Goal: Information Seeking & Learning: Check status

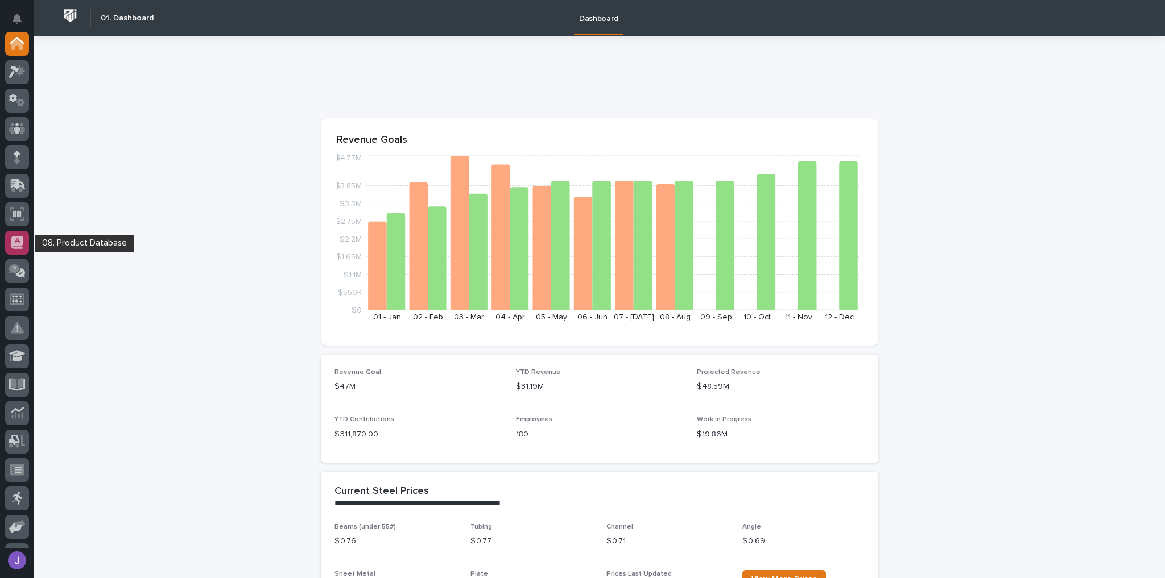
click at [10, 246] on div at bounding box center [17, 243] width 24 height 24
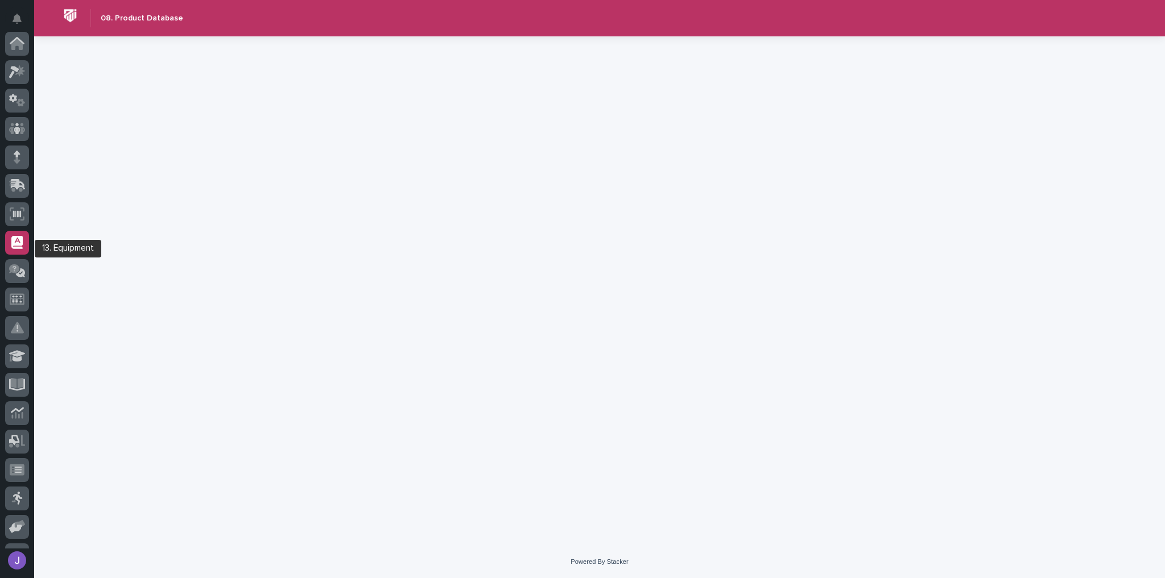
scroll to position [193, 0]
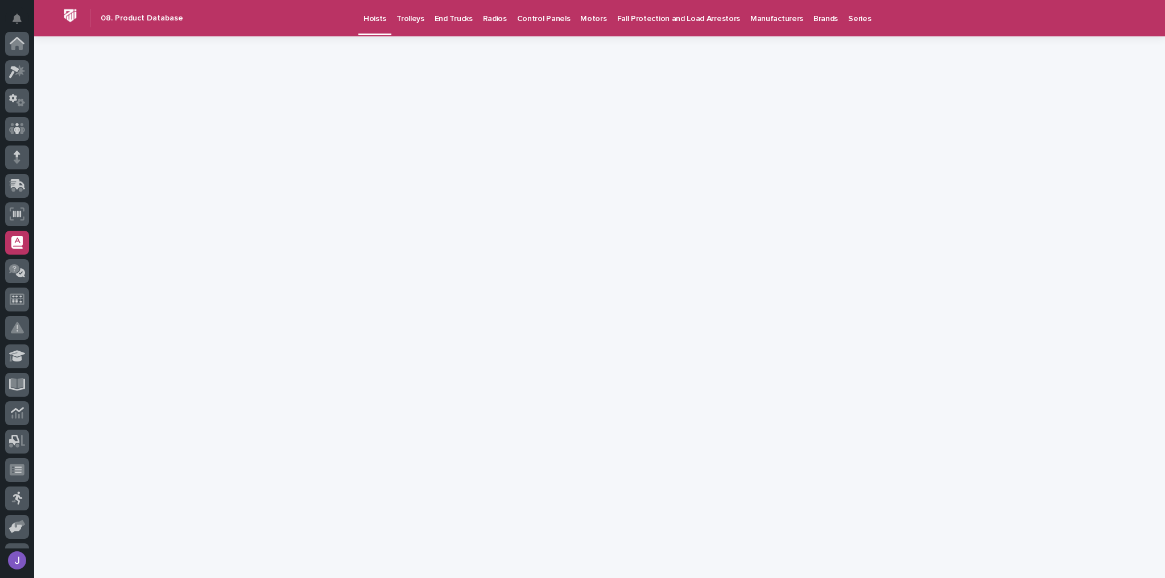
scroll to position [193, 0]
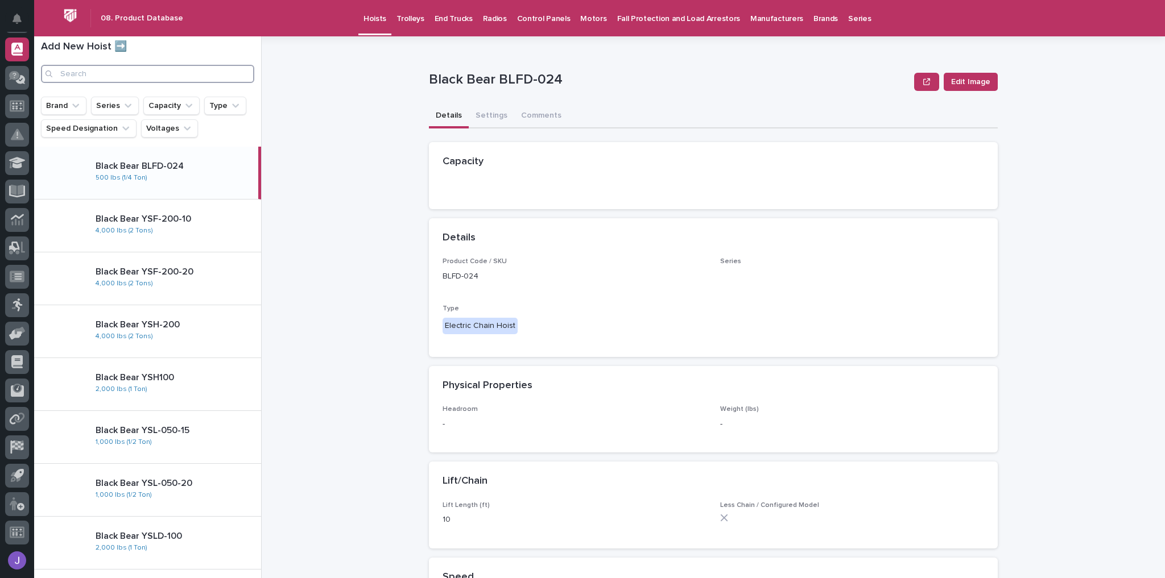
click at [119, 77] on input "Search" at bounding box center [147, 74] width 213 height 18
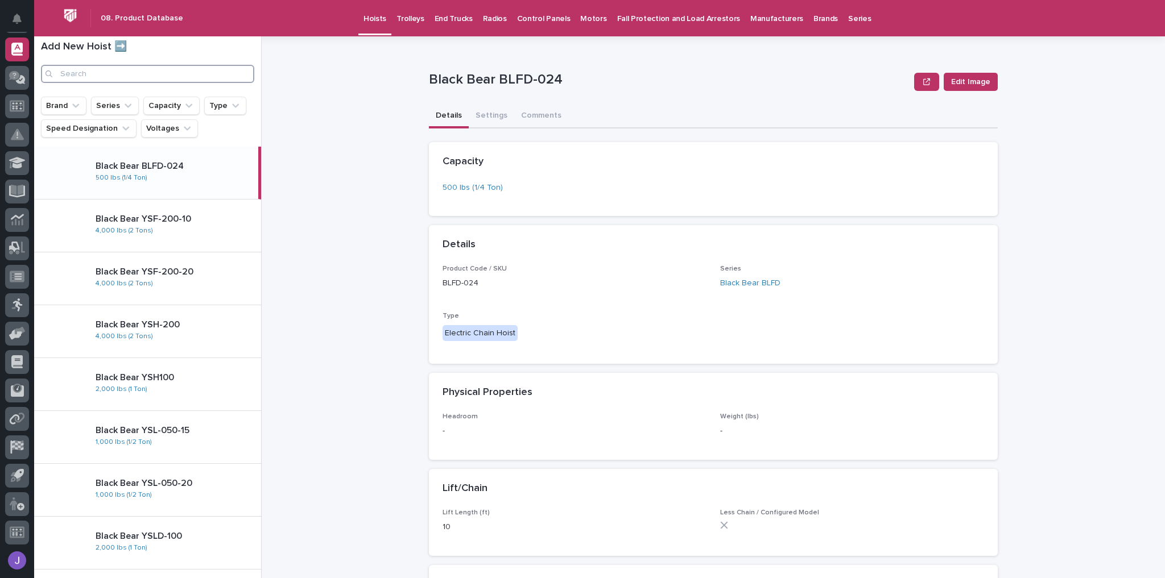
paste input "SMW0524-20"
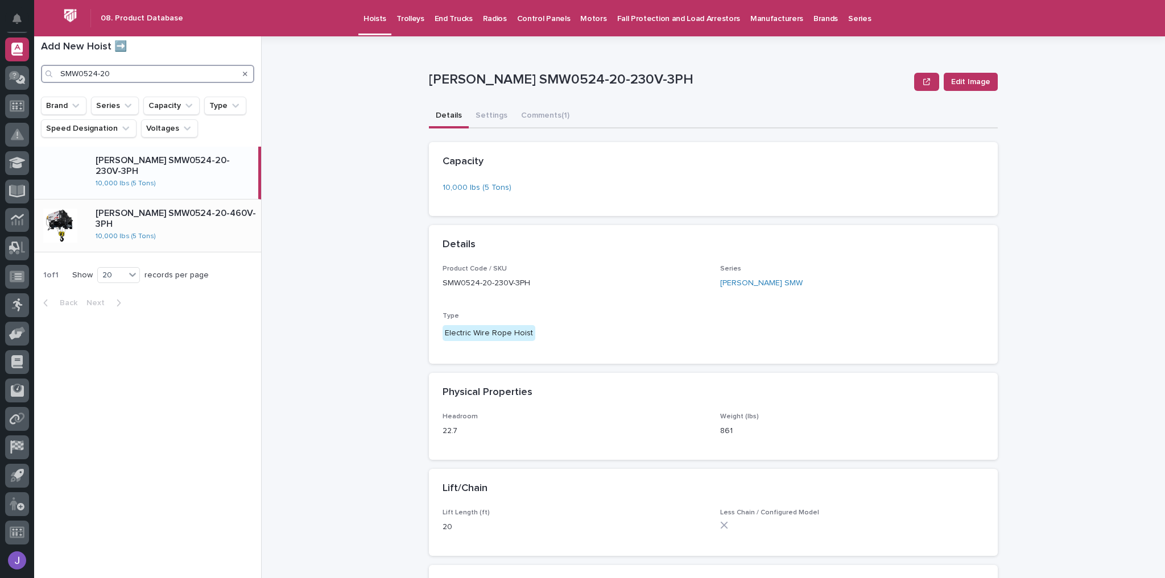
type input "SMW0524-20"
click at [175, 235] on div "Starke SMW0524-20-460V-3PH 10,000 lbs (5 Tons)" at bounding box center [173, 226] width 175 height 44
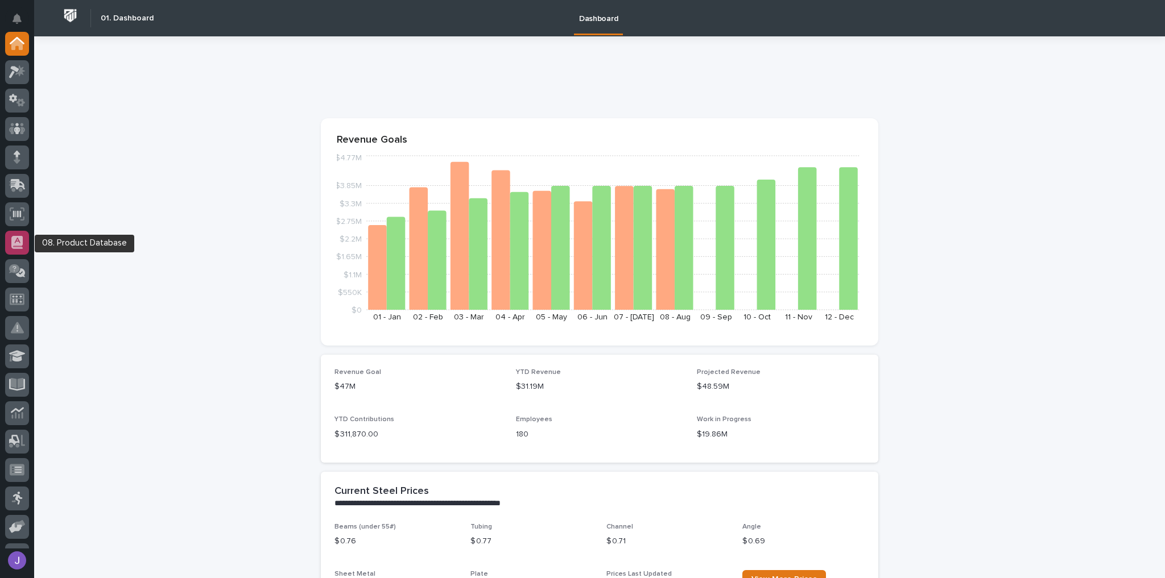
click at [14, 242] on icon at bounding box center [16, 242] width 11 height 13
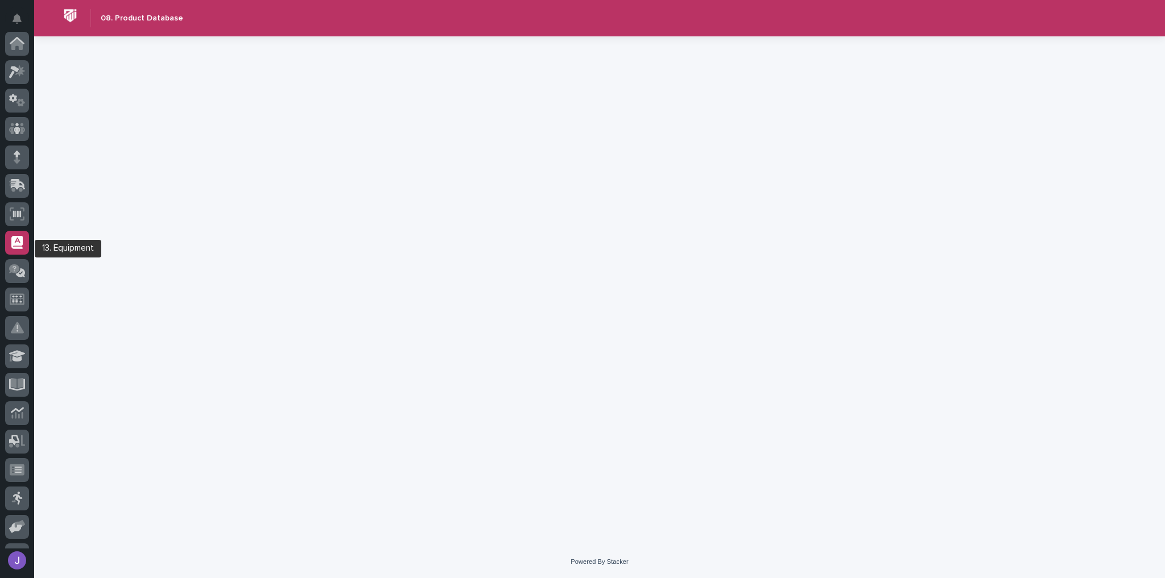
scroll to position [193, 0]
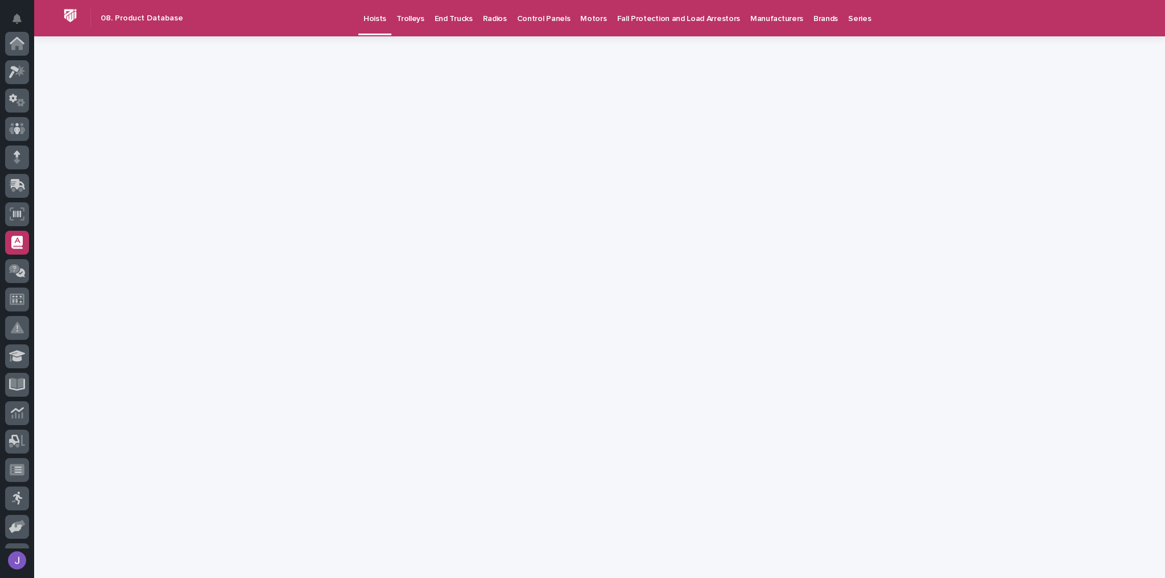
scroll to position [193, 0]
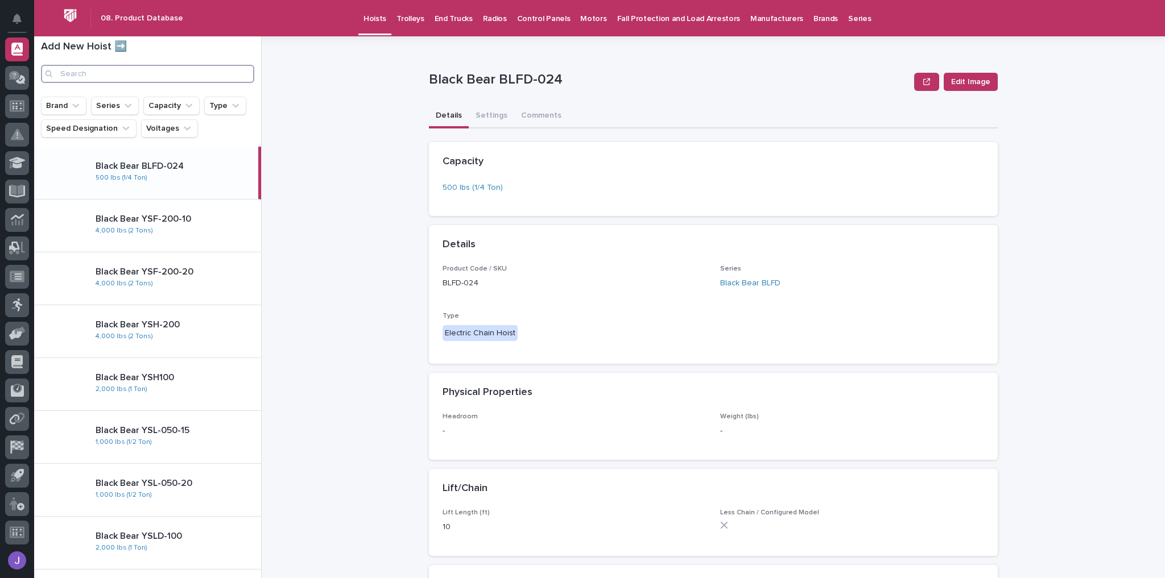
paste input "SMW0524-20"
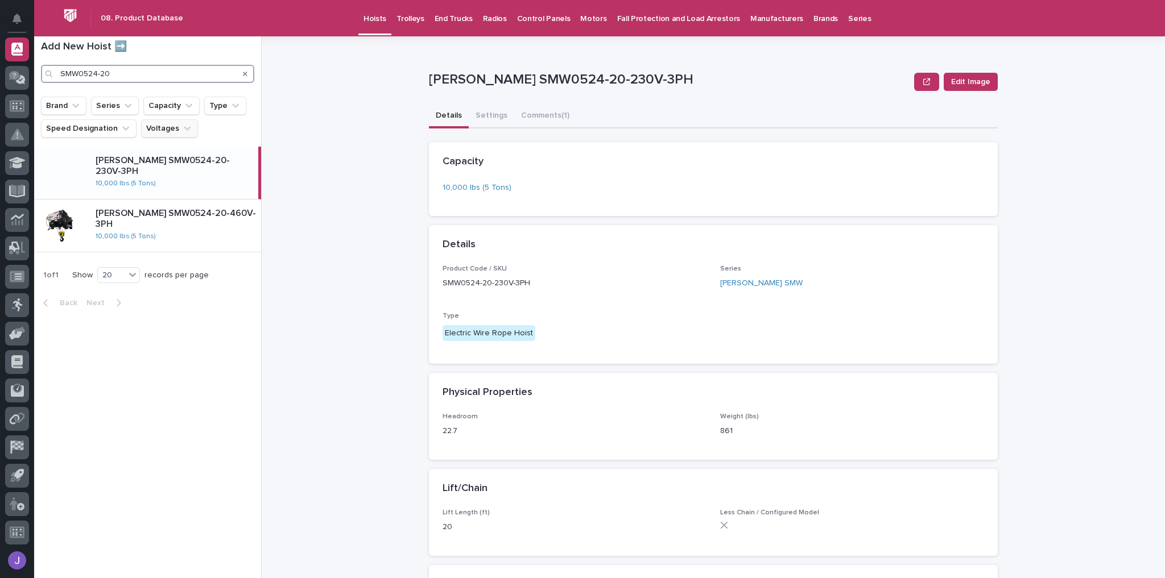
type input "SMW0524-20"
click at [169, 183] on div "Starke SMW0524-20-230V-3PH 10,000 lbs (5 Tons)" at bounding box center [172, 173] width 172 height 44
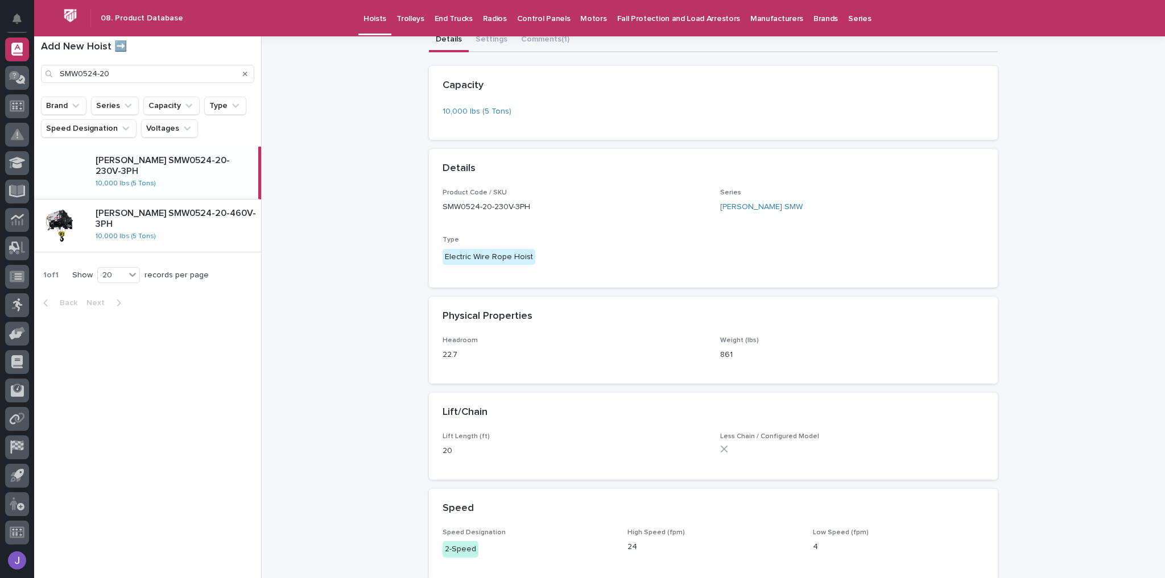
scroll to position [91, 0]
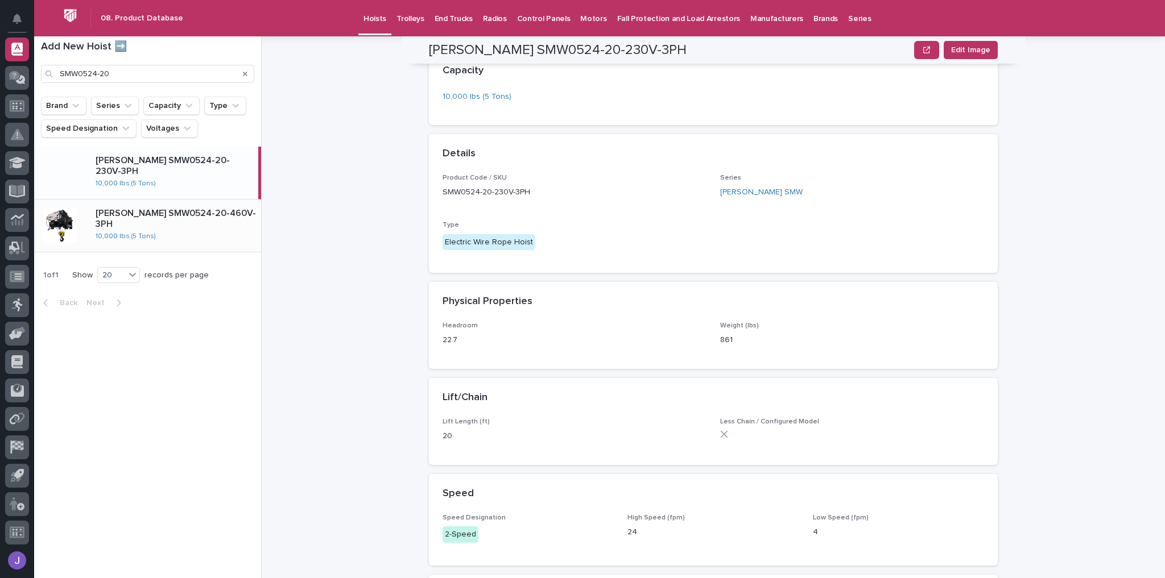
click at [73, 222] on div at bounding box center [60, 226] width 34 height 34
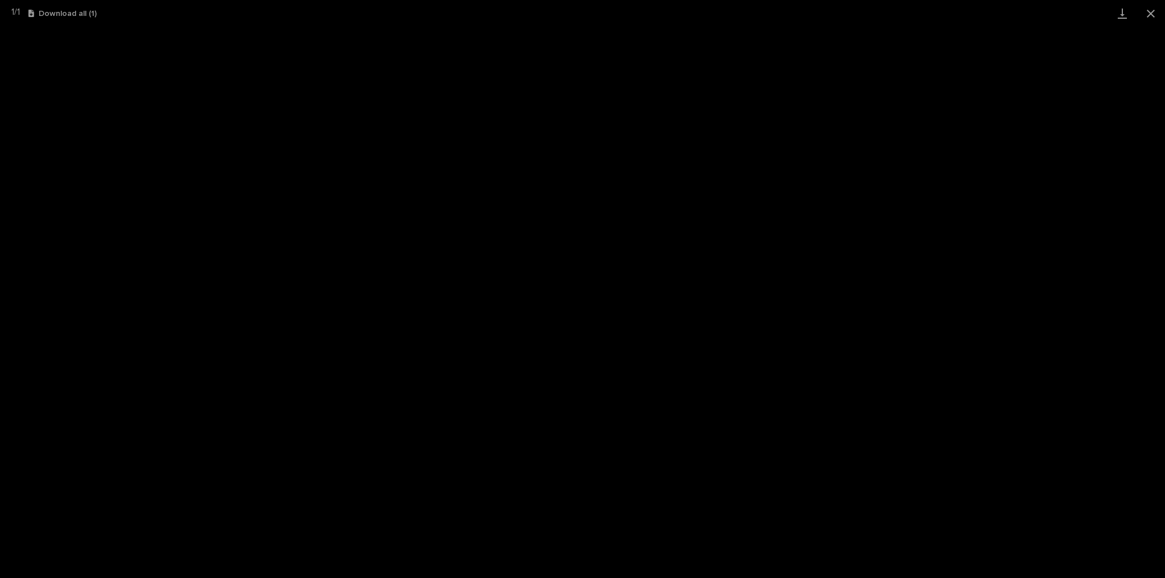
scroll to position [28, 0]
click at [1153, 14] on button "Close gallery" at bounding box center [1150, 13] width 28 height 27
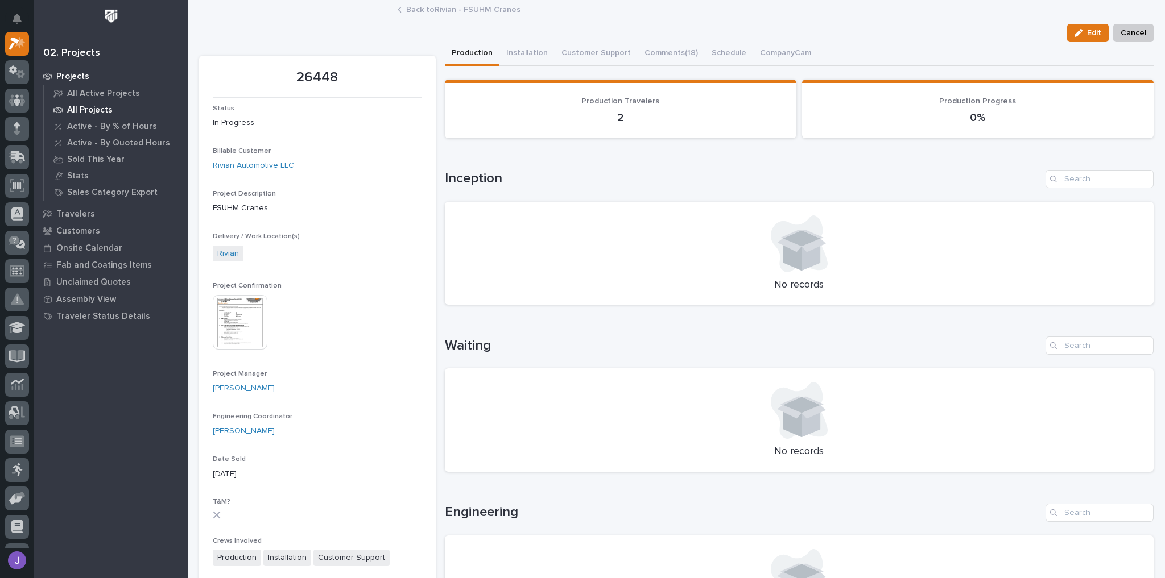
click at [80, 109] on p "All Projects" at bounding box center [89, 110] width 45 height 10
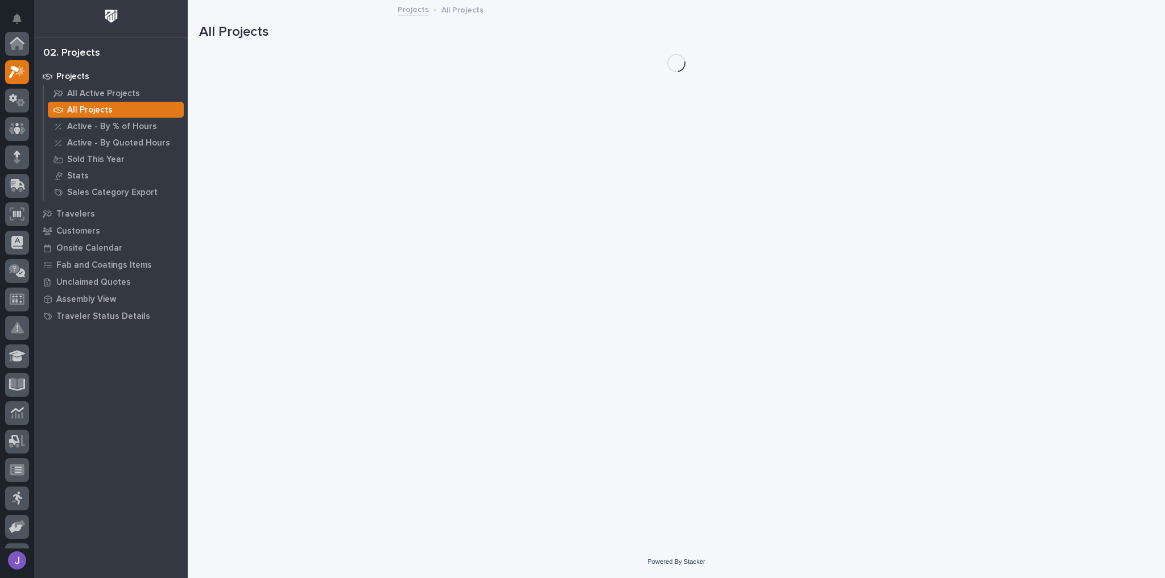
scroll to position [28, 0]
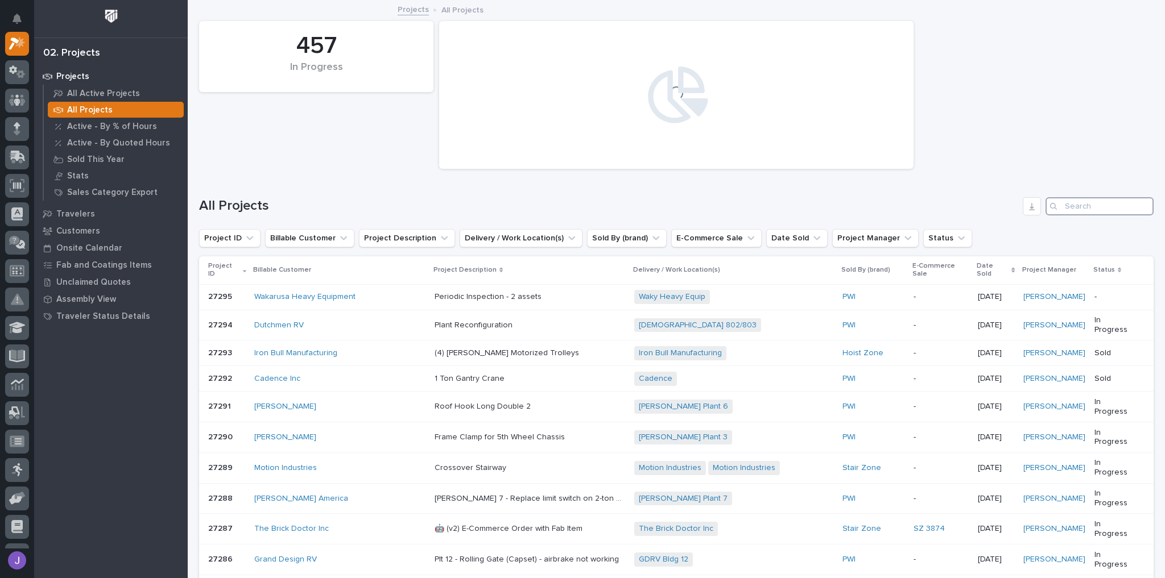
click at [1080, 205] on input "Search" at bounding box center [1099, 206] width 108 height 18
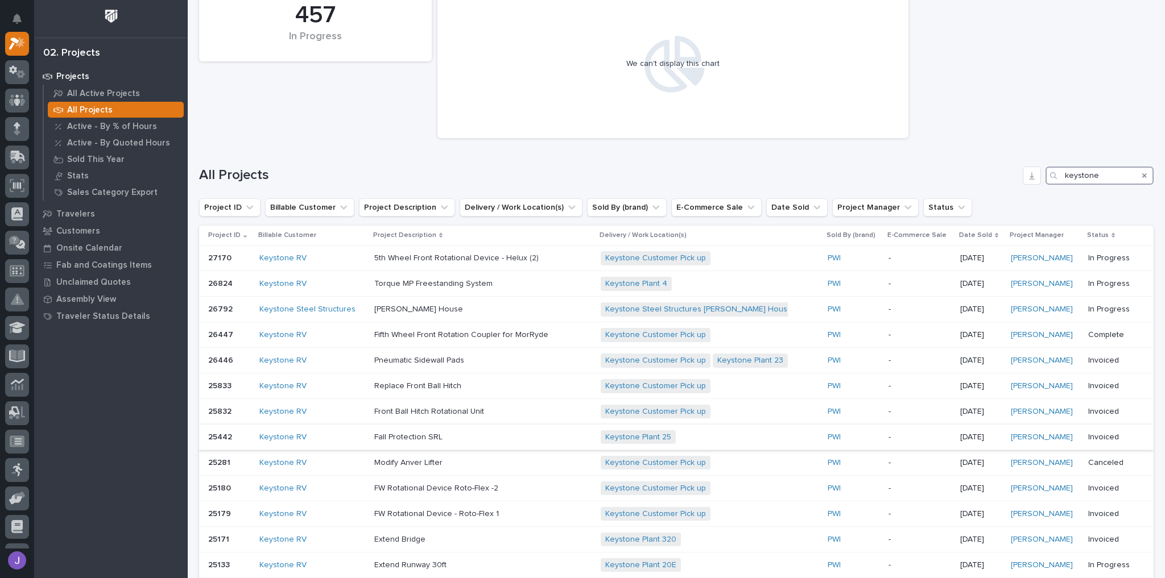
scroll to position [45, 0]
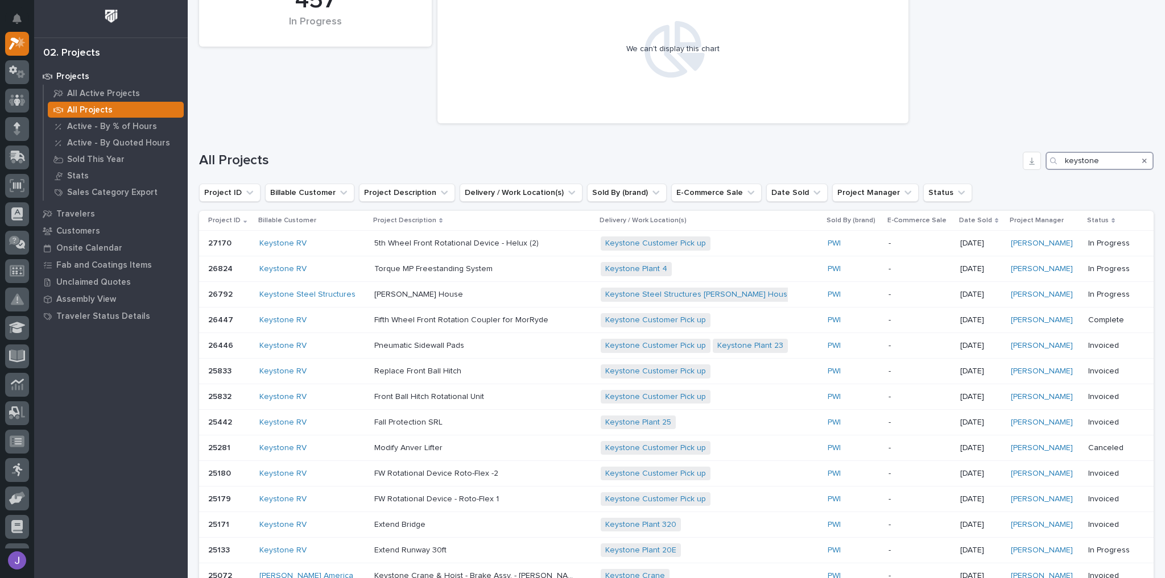
type input "keystone"
click at [1099, 159] on input "keystone" at bounding box center [1099, 161] width 108 height 18
click at [1141, 164] on div "Search" at bounding box center [1144, 161] width 18 height 18
click at [1142, 160] on icon "Search" at bounding box center [1144, 161] width 5 height 5
click at [1115, 163] on div "All Projects keystone" at bounding box center [676, 156] width 954 height 55
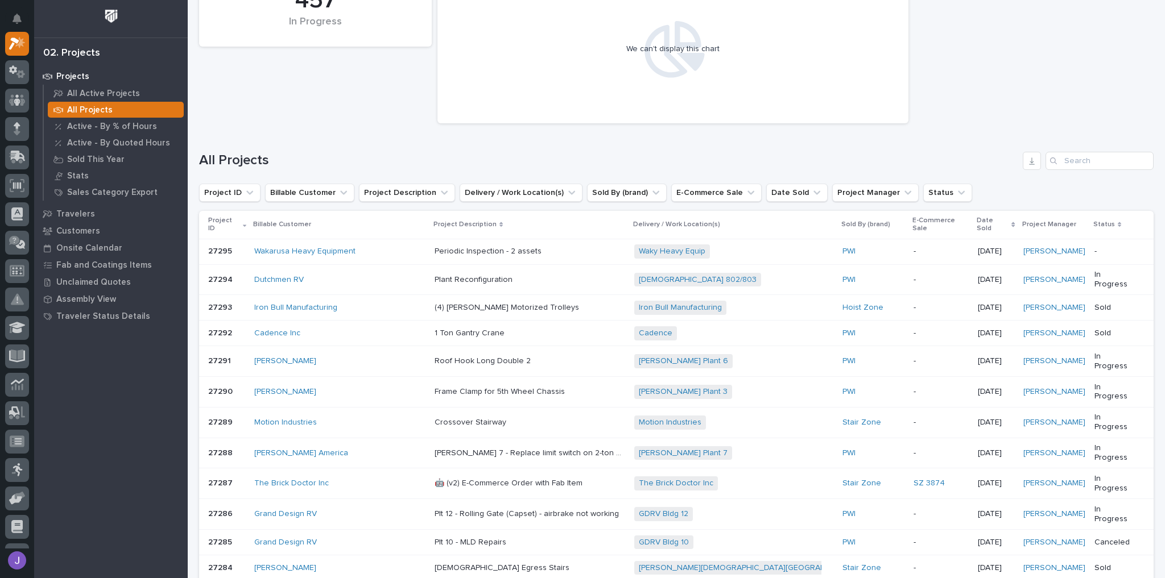
scroll to position [55, 0]
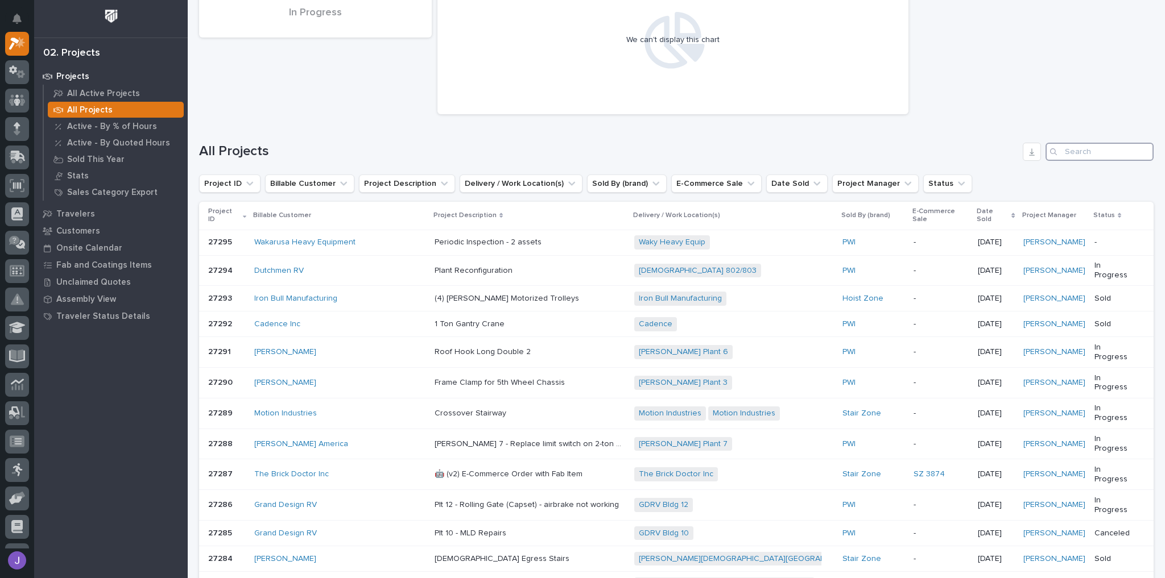
click at [1095, 156] on input "Search" at bounding box center [1099, 152] width 108 height 18
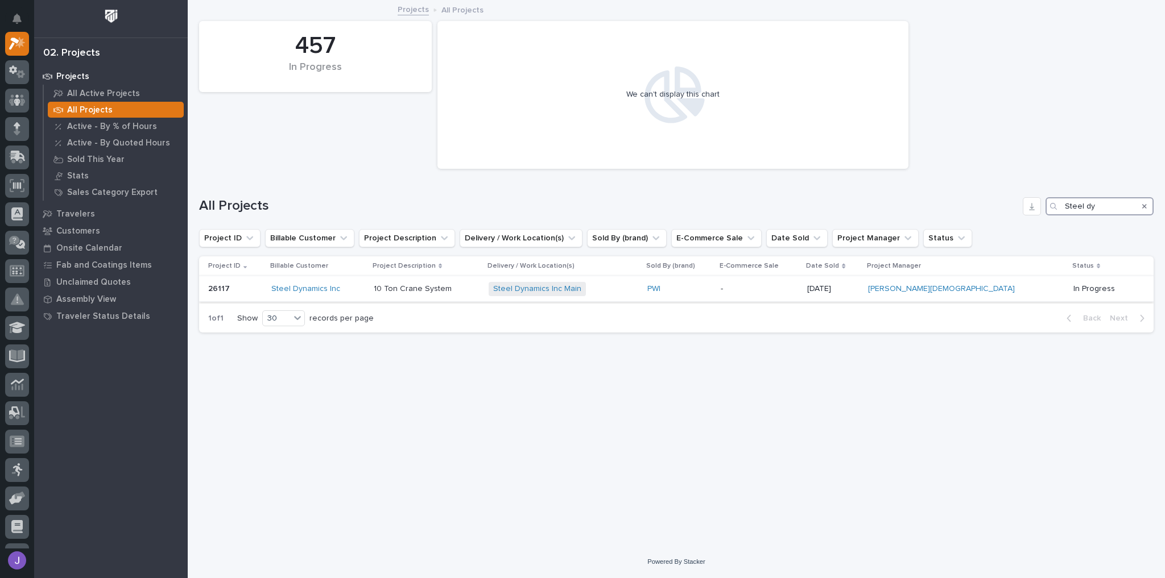
type input "Steel dy"
click at [364, 291] on div "Steel Dynamics Inc" at bounding box center [317, 289] width 93 height 10
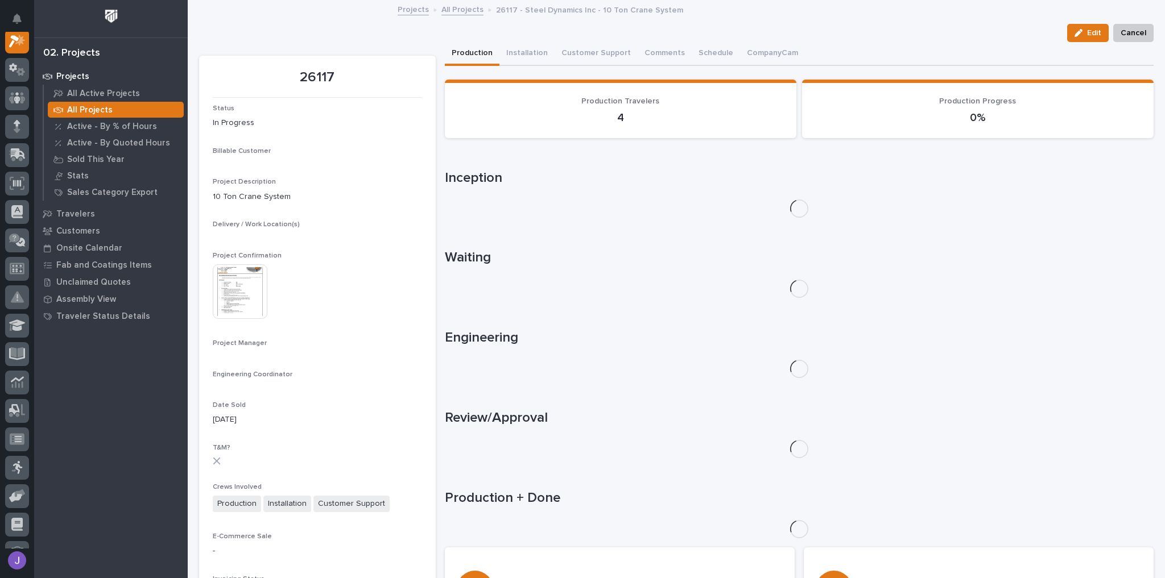
scroll to position [28, 0]
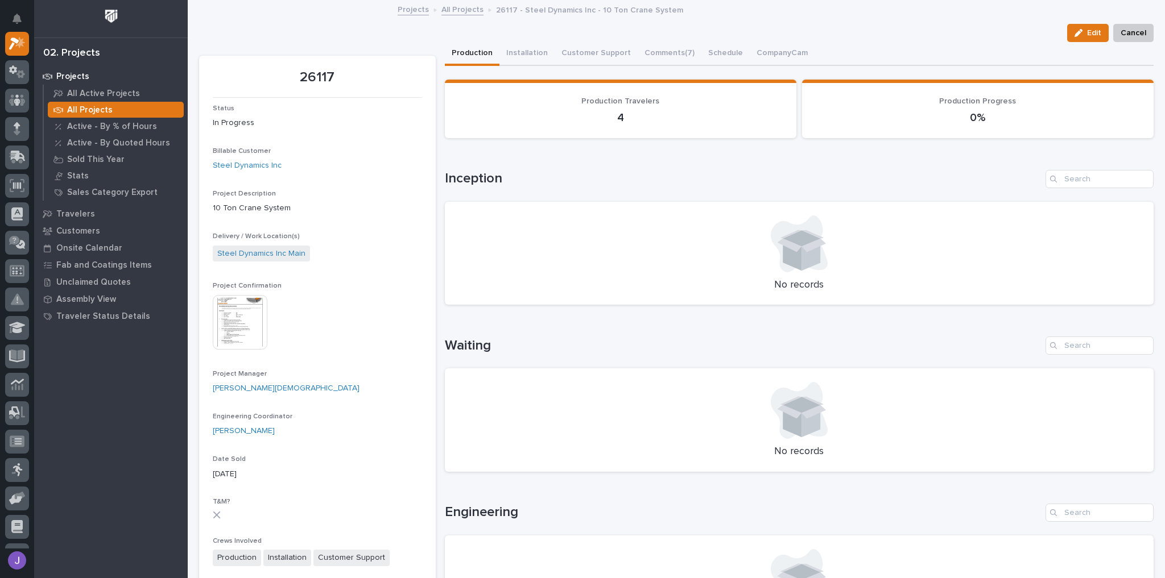
click at [243, 326] on img at bounding box center [240, 322] width 55 height 55
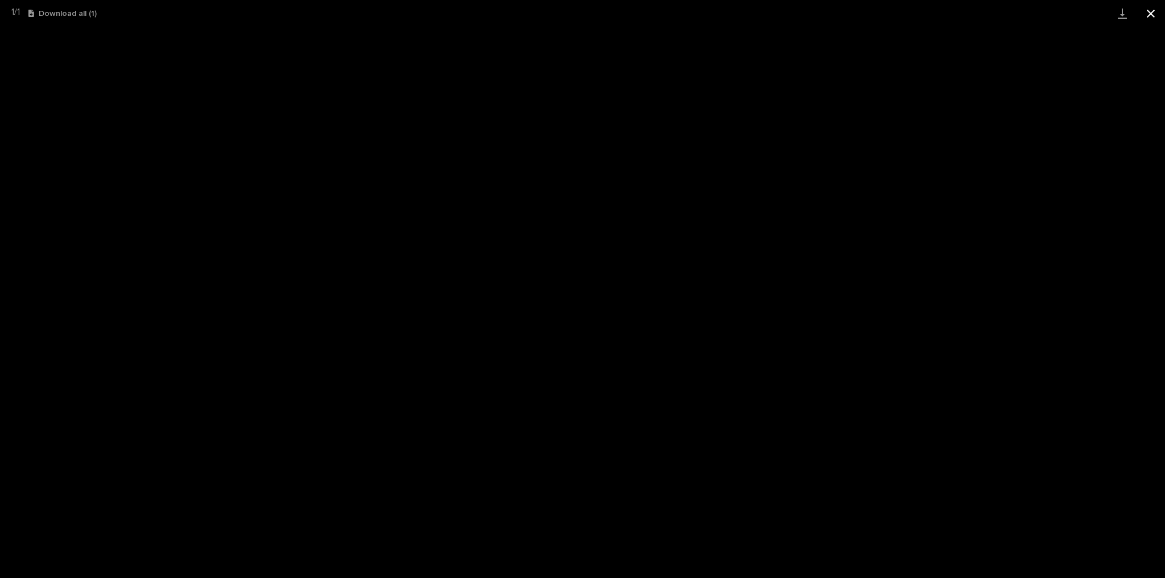
click at [1148, 19] on button "Close gallery" at bounding box center [1150, 13] width 28 height 27
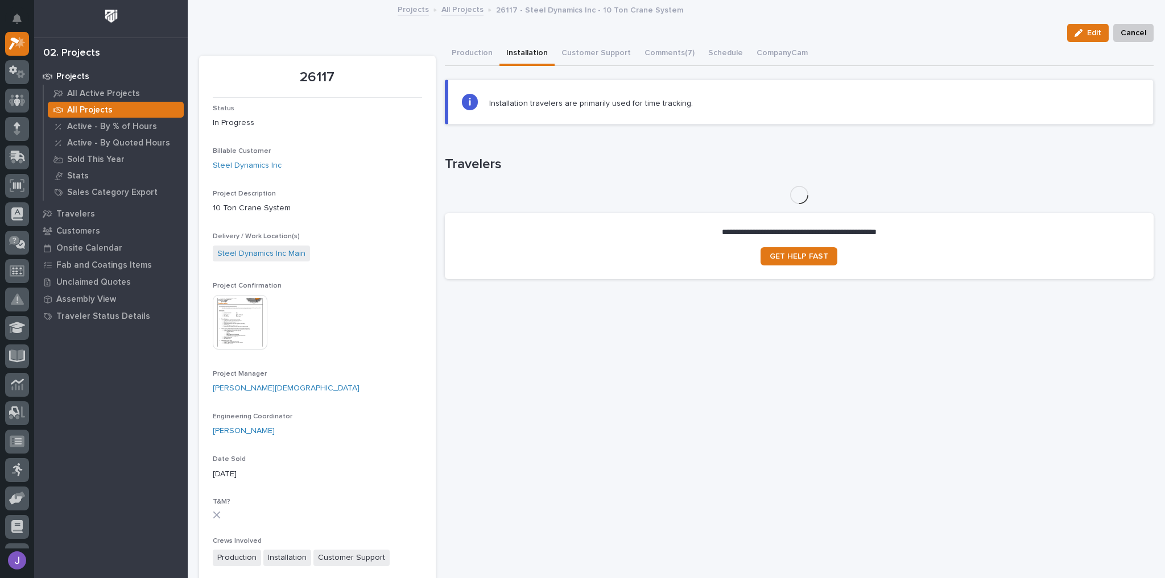
drag, startPoint x: 521, startPoint y: 54, endPoint x: 501, endPoint y: 49, distance: 20.4
click at [519, 53] on button "Installation" at bounding box center [526, 54] width 55 height 24
click at [482, 45] on button "Production" at bounding box center [472, 54] width 55 height 24
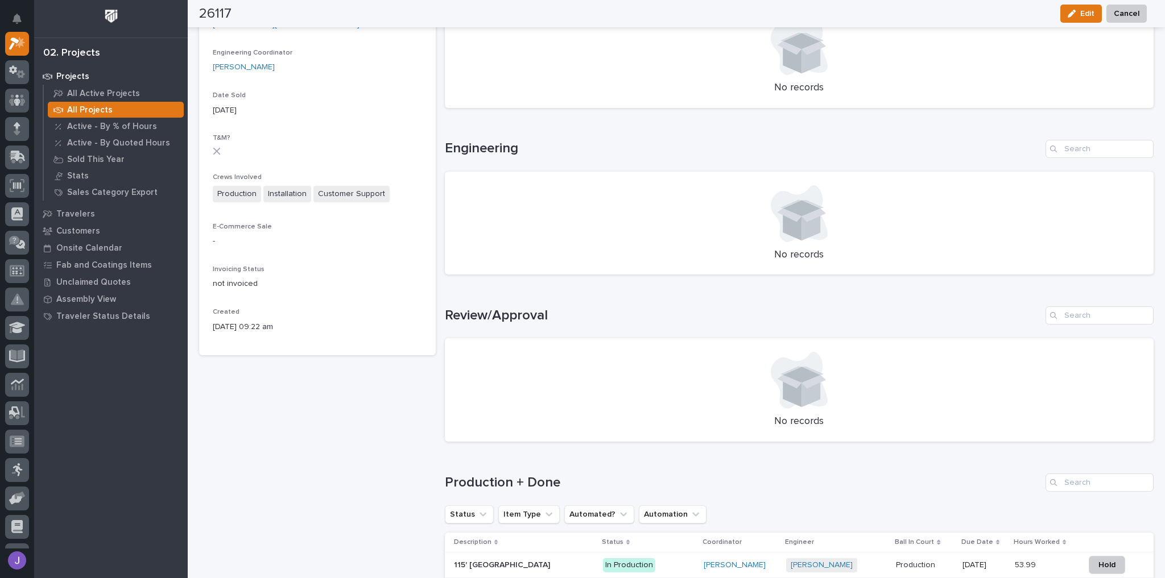
scroll to position [546, 0]
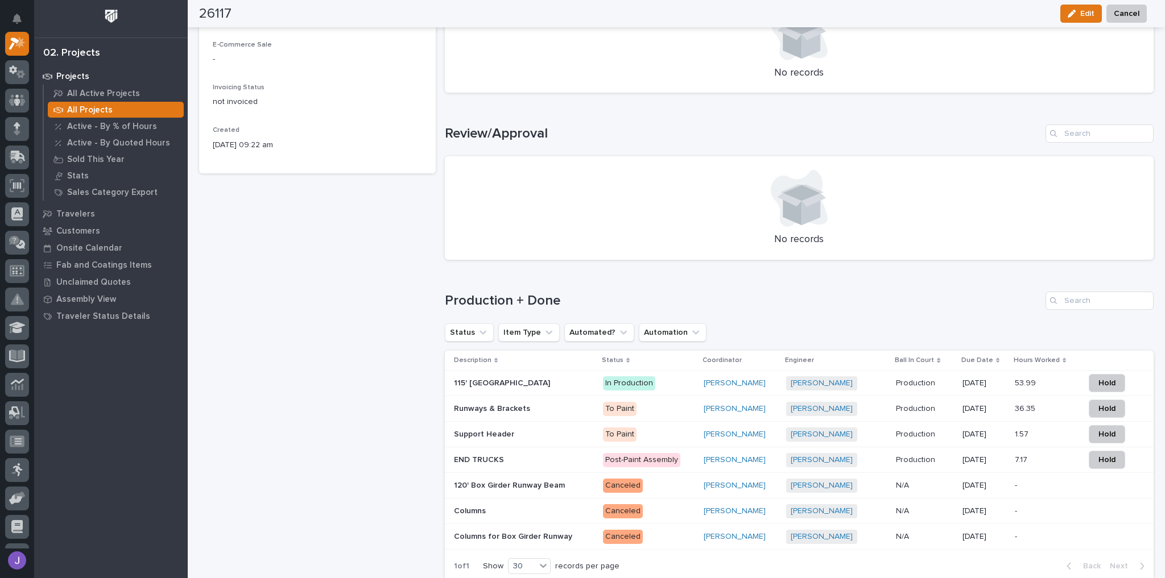
click at [585, 385] on p at bounding box center [524, 384] width 140 height 10
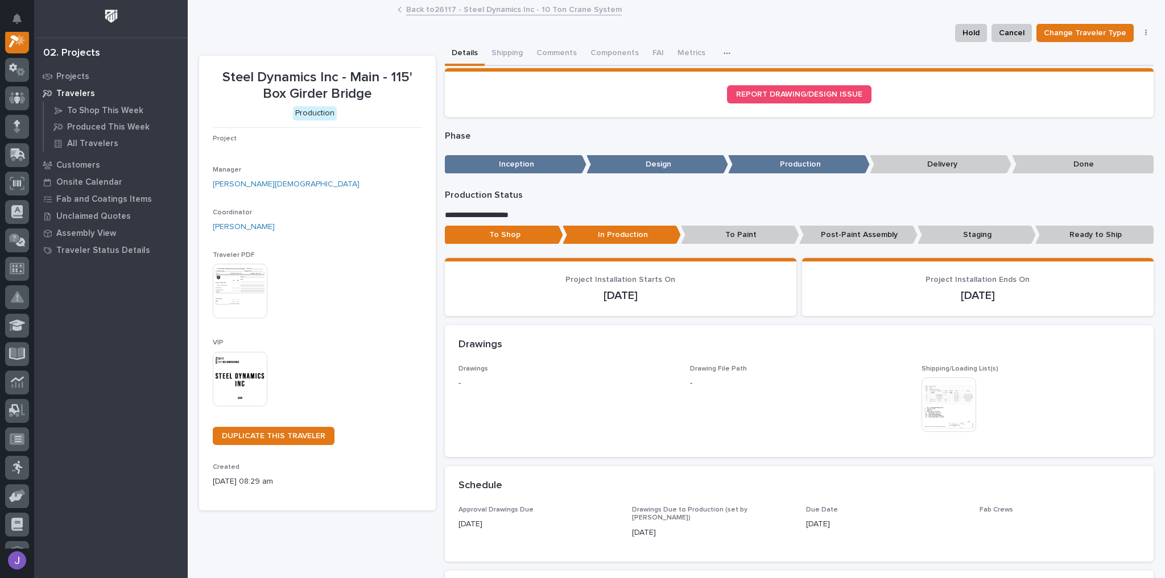
scroll to position [28, 0]
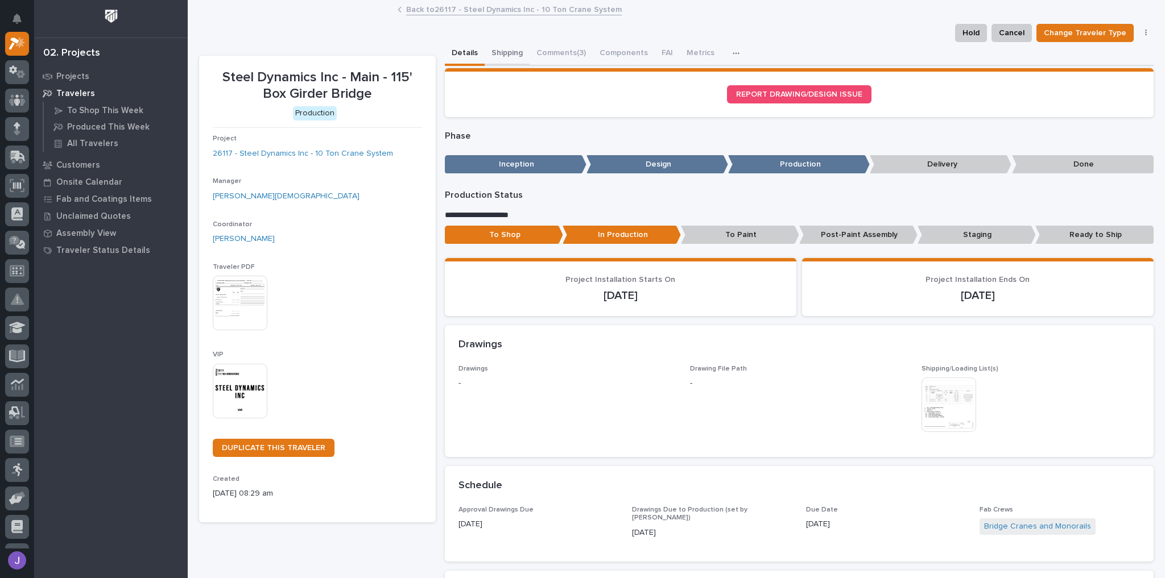
click at [513, 51] on button "Shipping" at bounding box center [506, 54] width 45 height 24
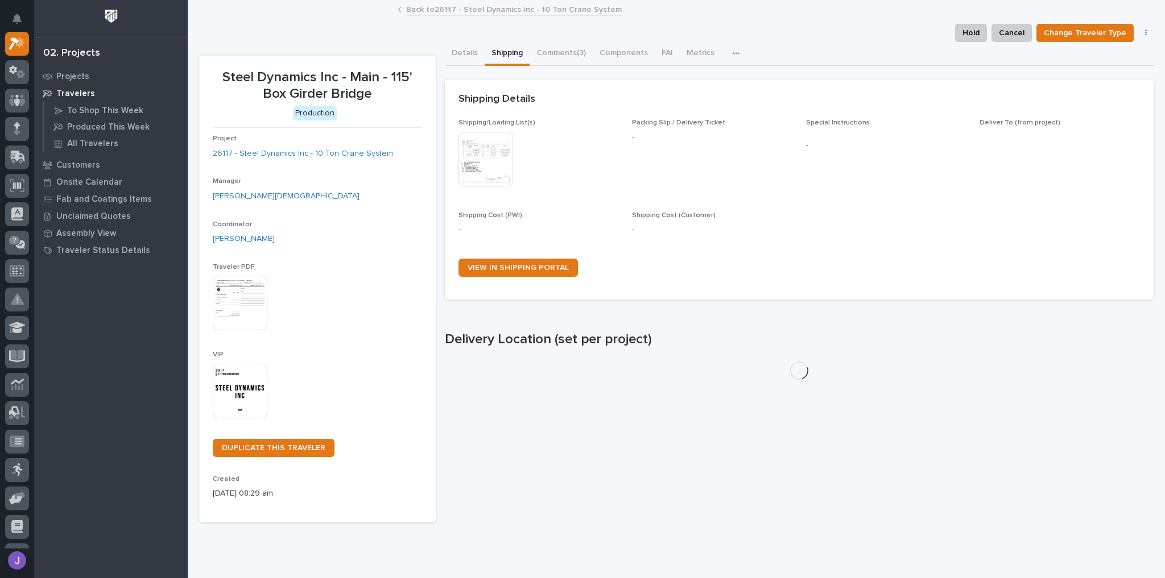
scroll to position [33, 0]
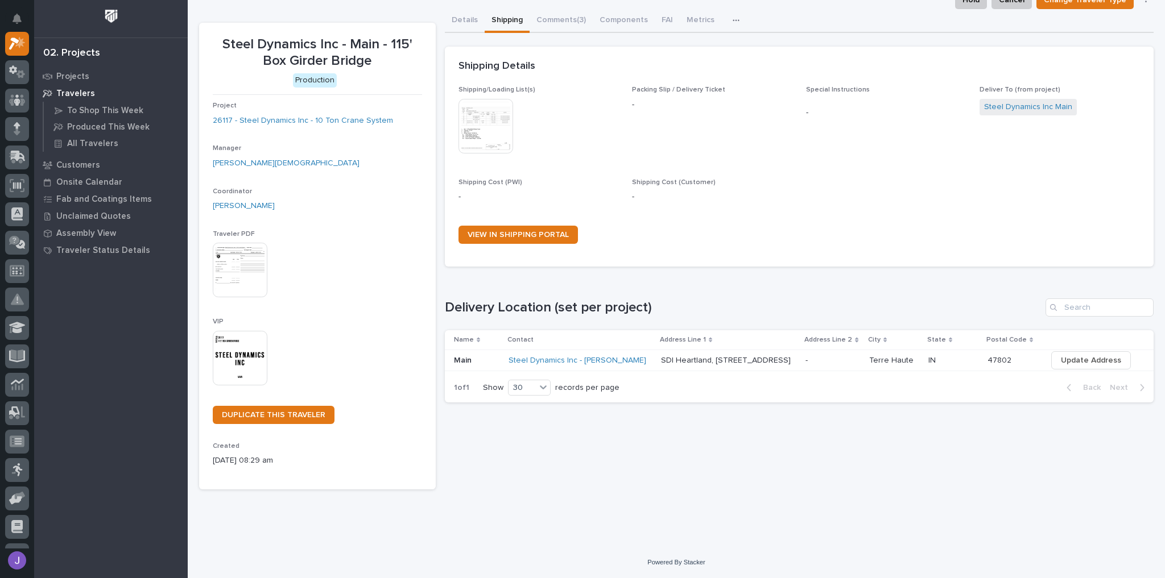
click at [637, 361] on td "Steel Dynamics Inc - [PERSON_NAME]" at bounding box center [580, 360] width 153 height 21
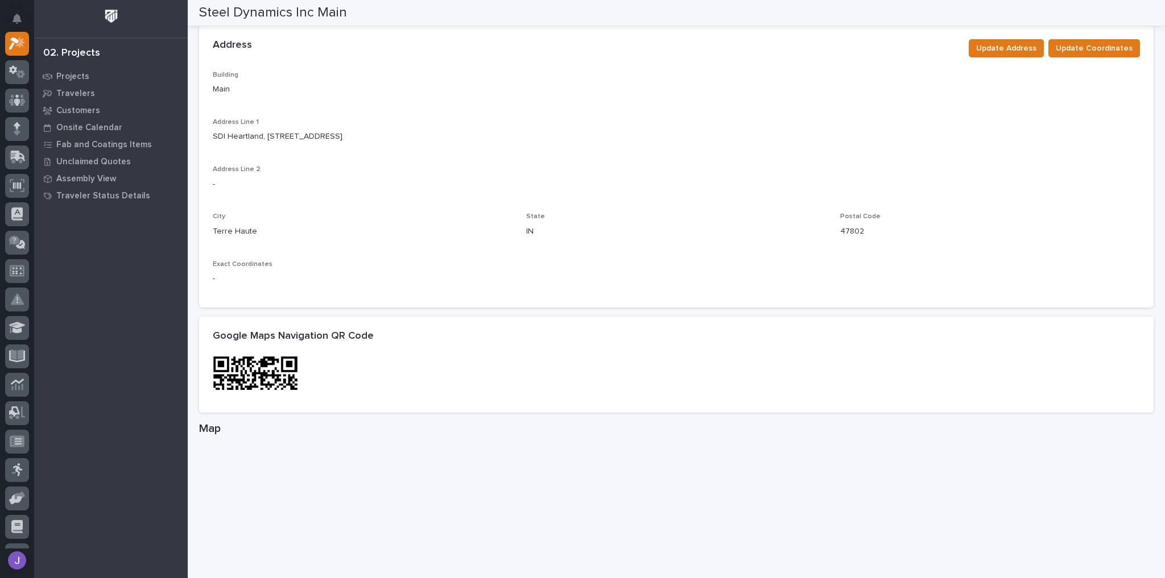
scroll to position [364, 0]
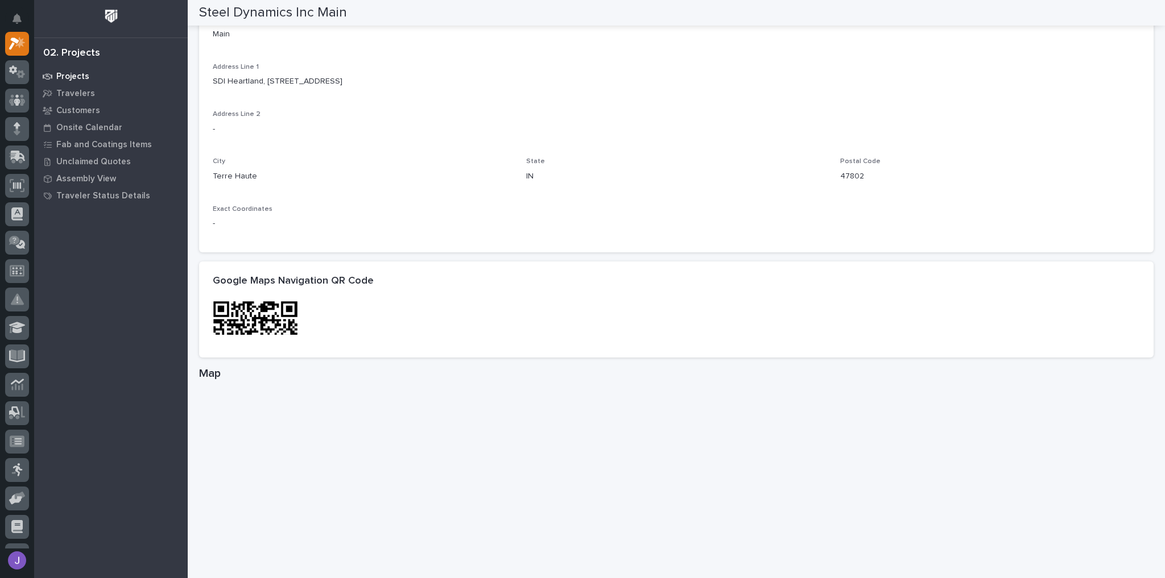
click at [71, 79] on p "Projects" at bounding box center [72, 77] width 33 height 10
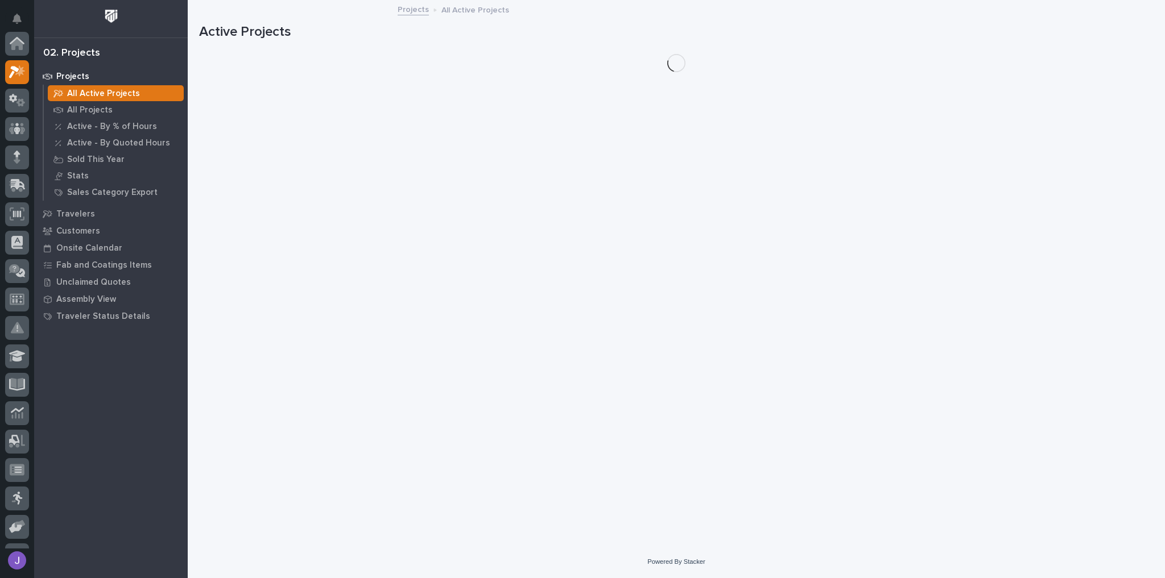
scroll to position [28, 0]
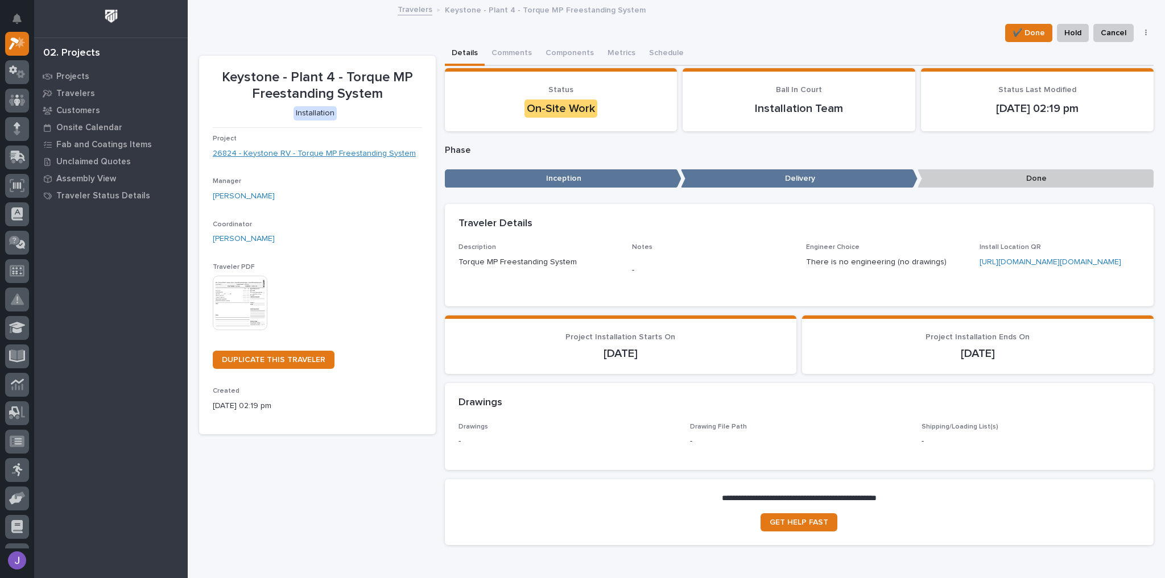
click at [317, 152] on link "26824 - Keystone RV - Torque MP Freestanding System" at bounding box center [314, 154] width 203 height 12
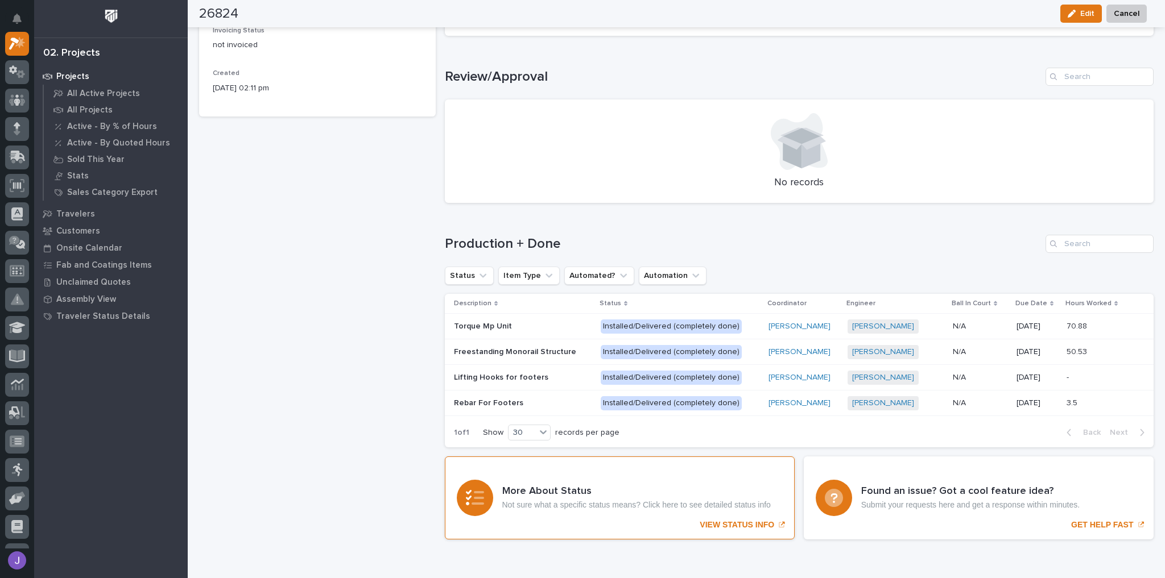
scroll to position [660, 0]
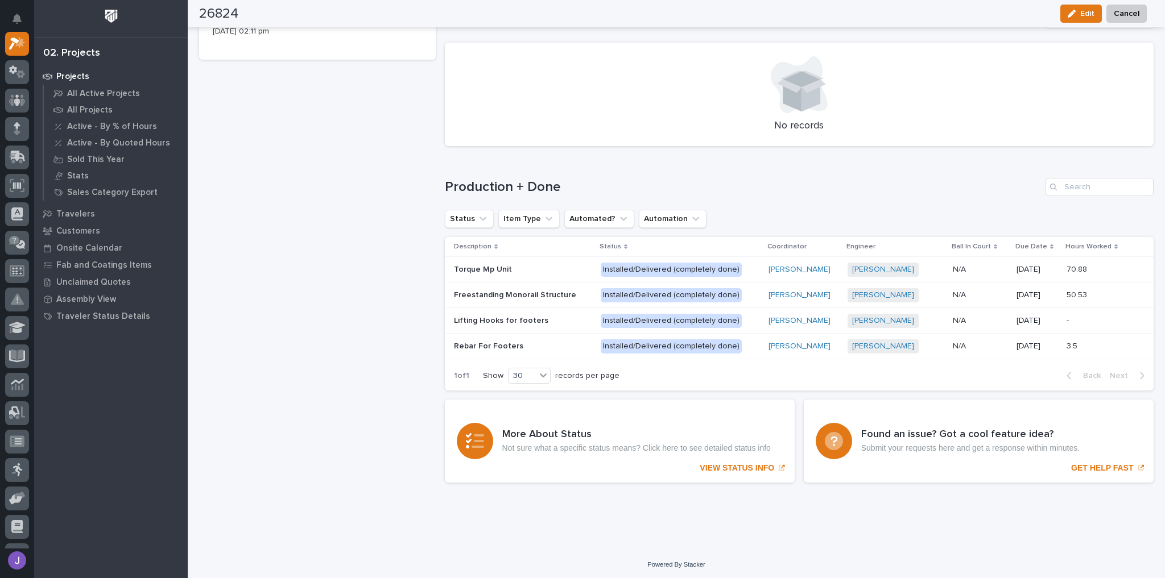
click at [537, 266] on p at bounding box center [523, 270] width 138 height 10
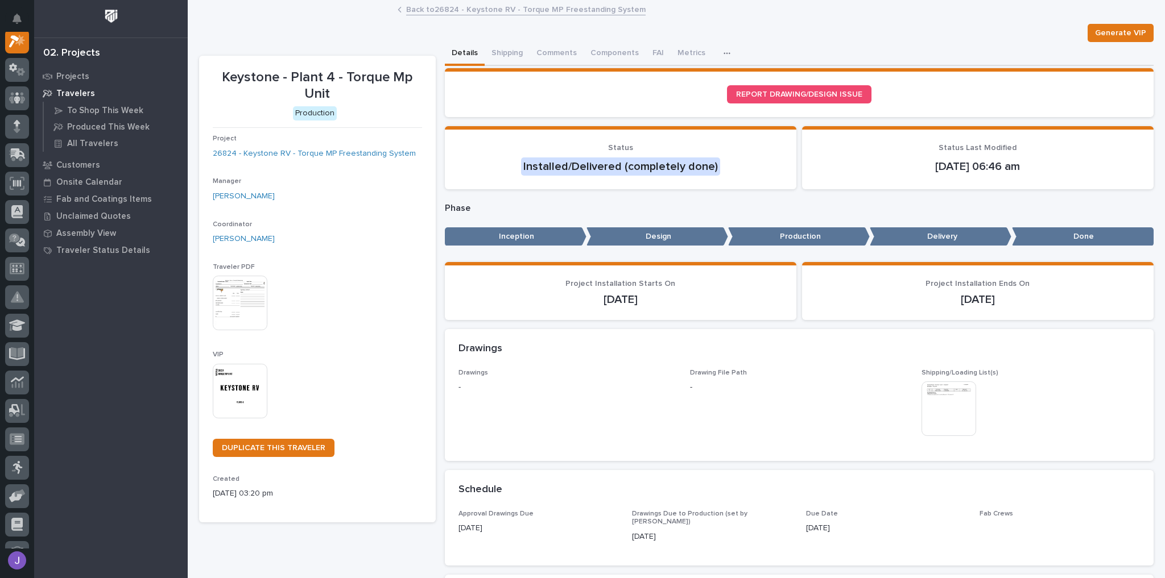
scroll to position [28, 0]
click at [508, 55] on button "Shipping" at bounding box center [506, 54] width 45 height 24
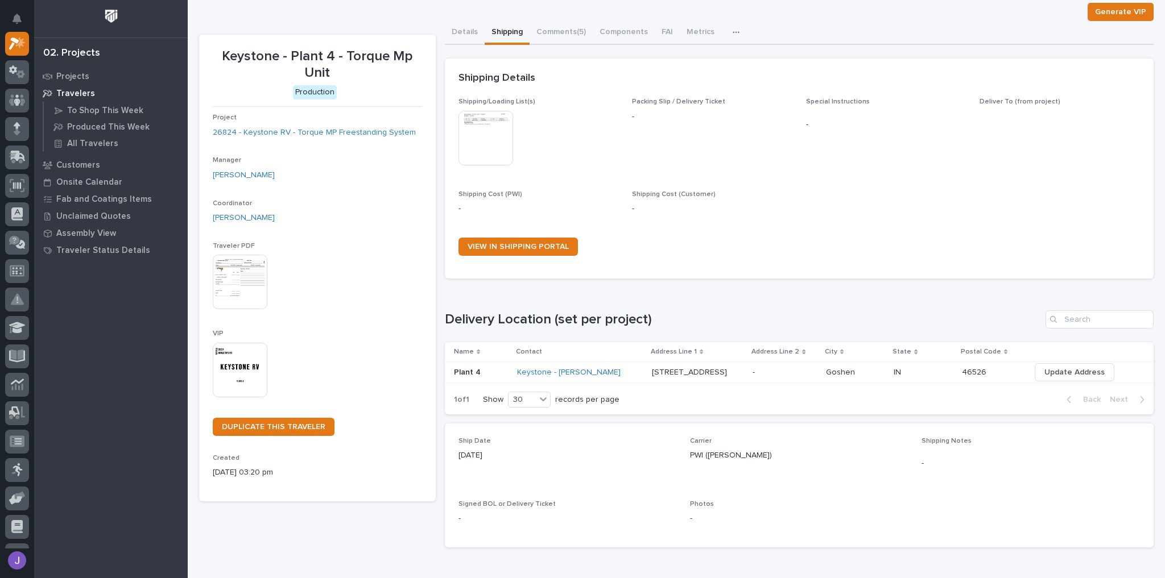
scroll to position [60, 0]
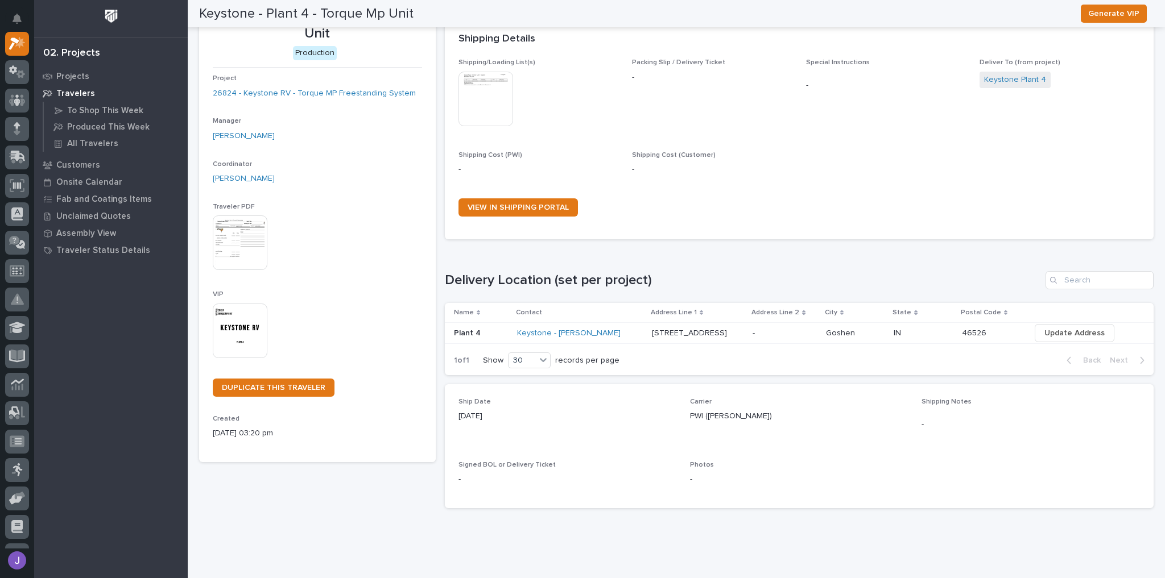
click at [628, 338] on td "Keystone - Brent Ganger" at bounding box center [579, 333] width 135 height 21
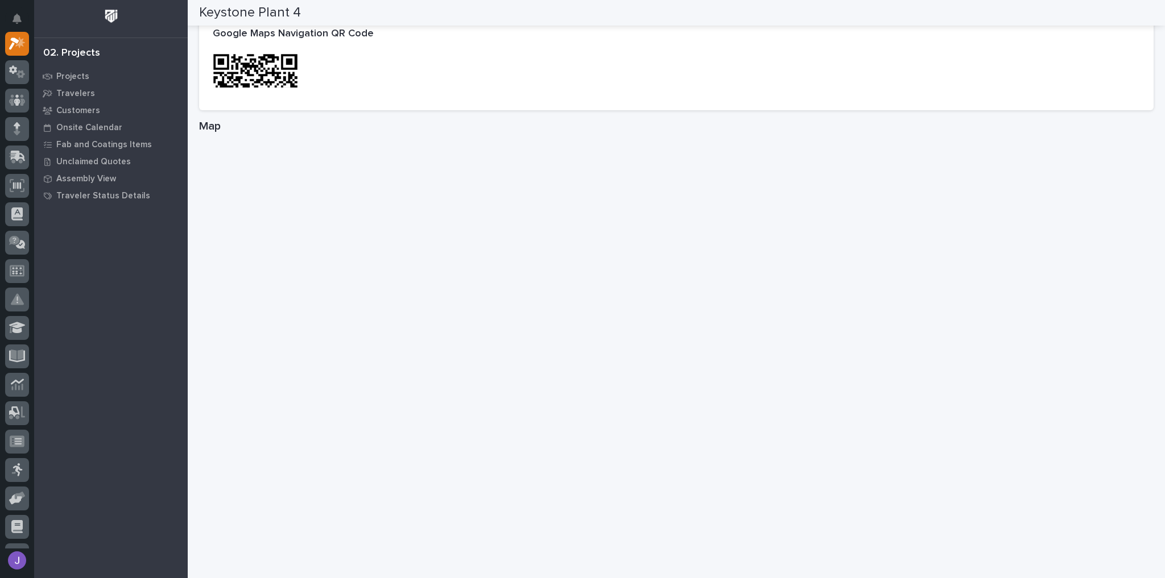
scroll to position [637, 0]
